Goal: Check status: Check status

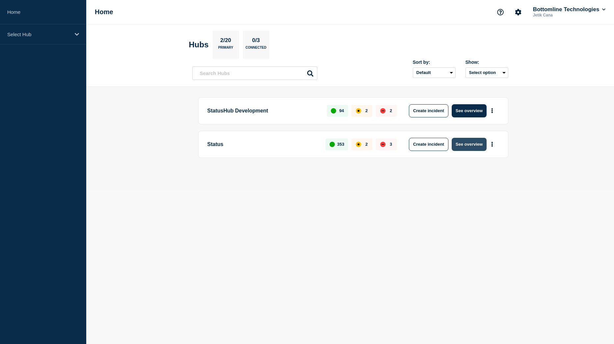
click at [471, 148] on button "See overview" at bounding box center [469, 144] width 35 height 13
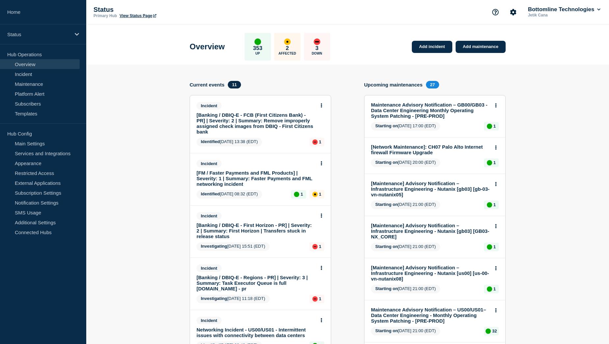
click at [275, 178] on link "[FM / Faster Payments and FML Products] | Severity: 1 | Summary: Faster Payment…" at bounding box center [256, 178] width 119 height 17
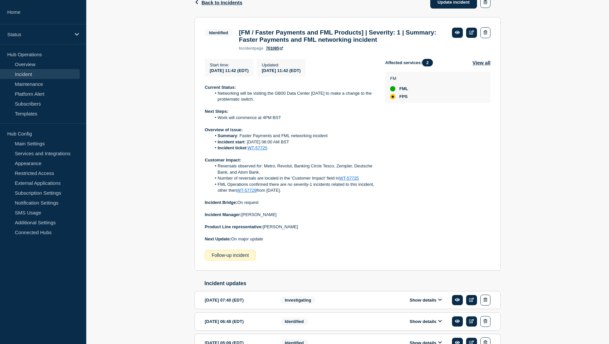
scroll to position [99, 0]
